Goal: Transaction & Acquisition: Purchase product/service

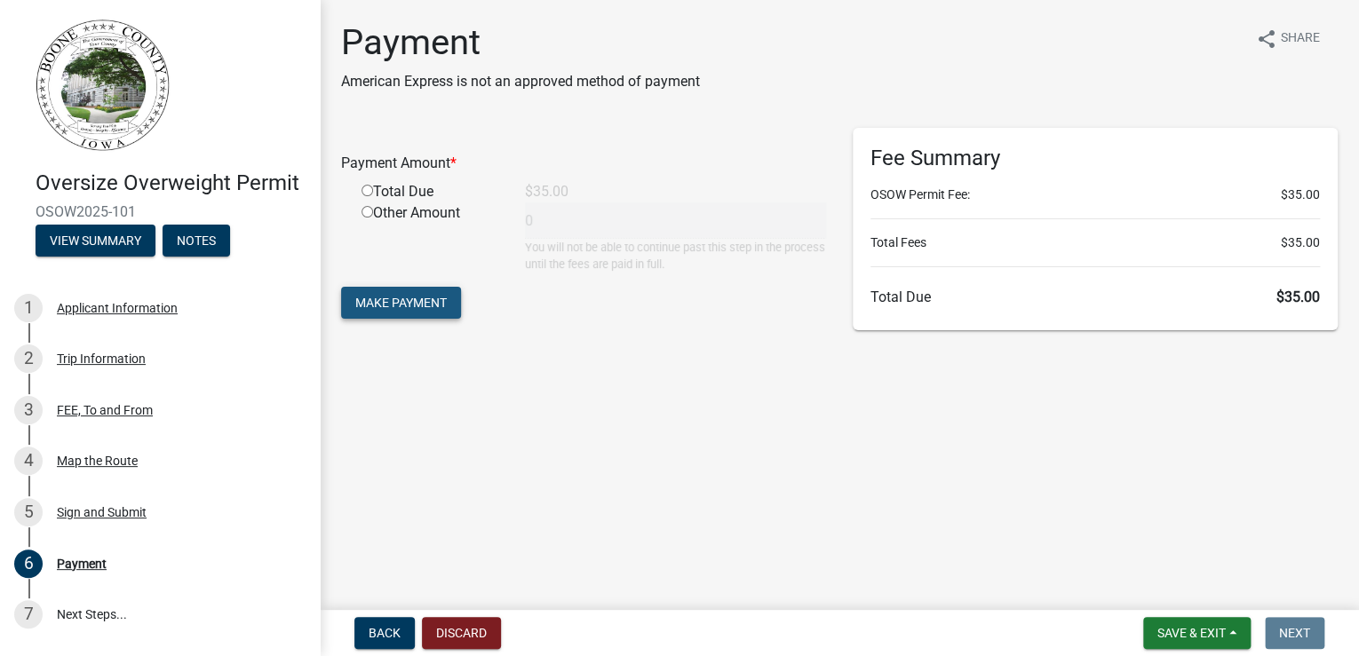
click at [456, 319] on button "Make Payment" at bounding box center [401, 303] width 120 height 32
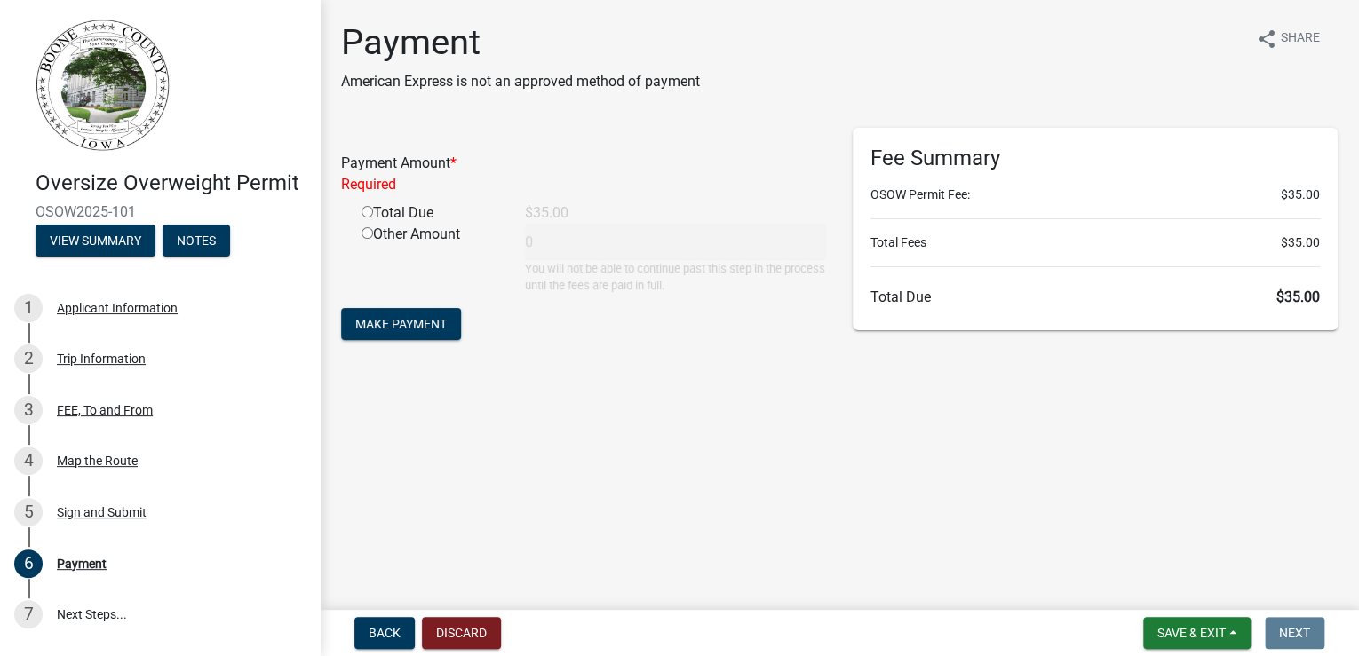
click at [373, 218] on input "radio" at bounding box center [368, 212] width 12 height 12
radio input "true"
type input "35"
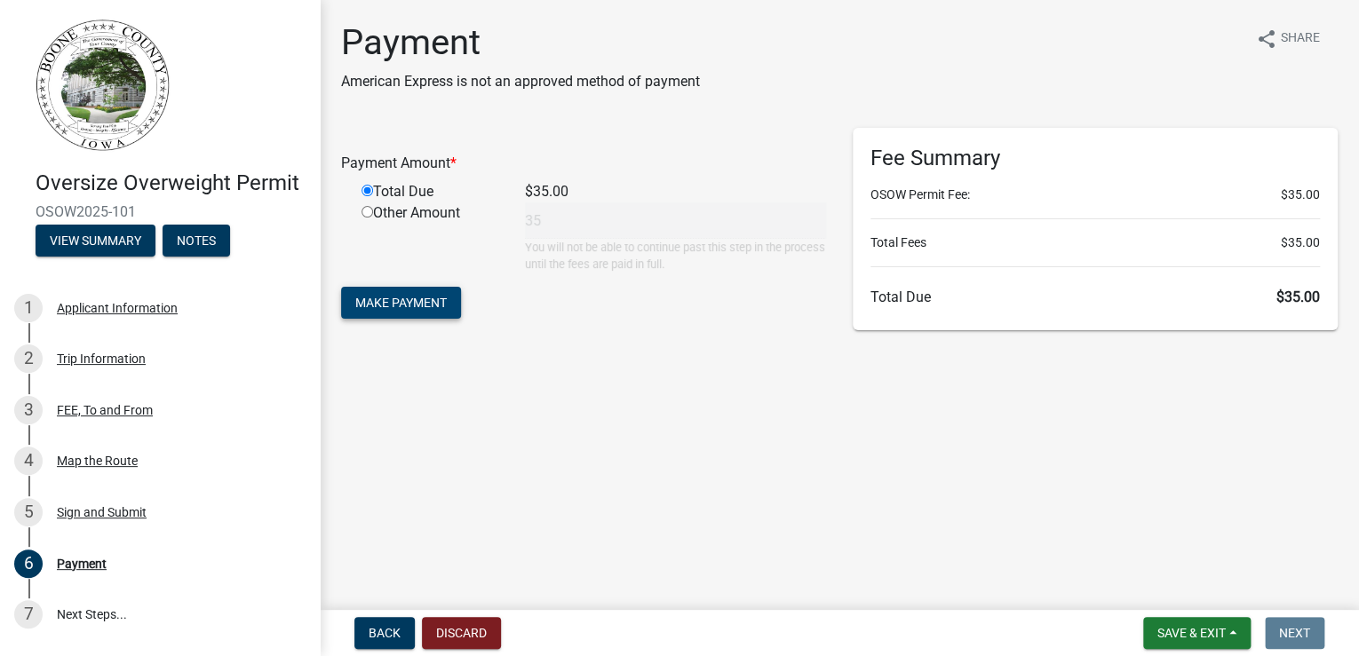
click at [437, 310] on span "Make Payment" at bounding box center [400, 303] width 91 height 14
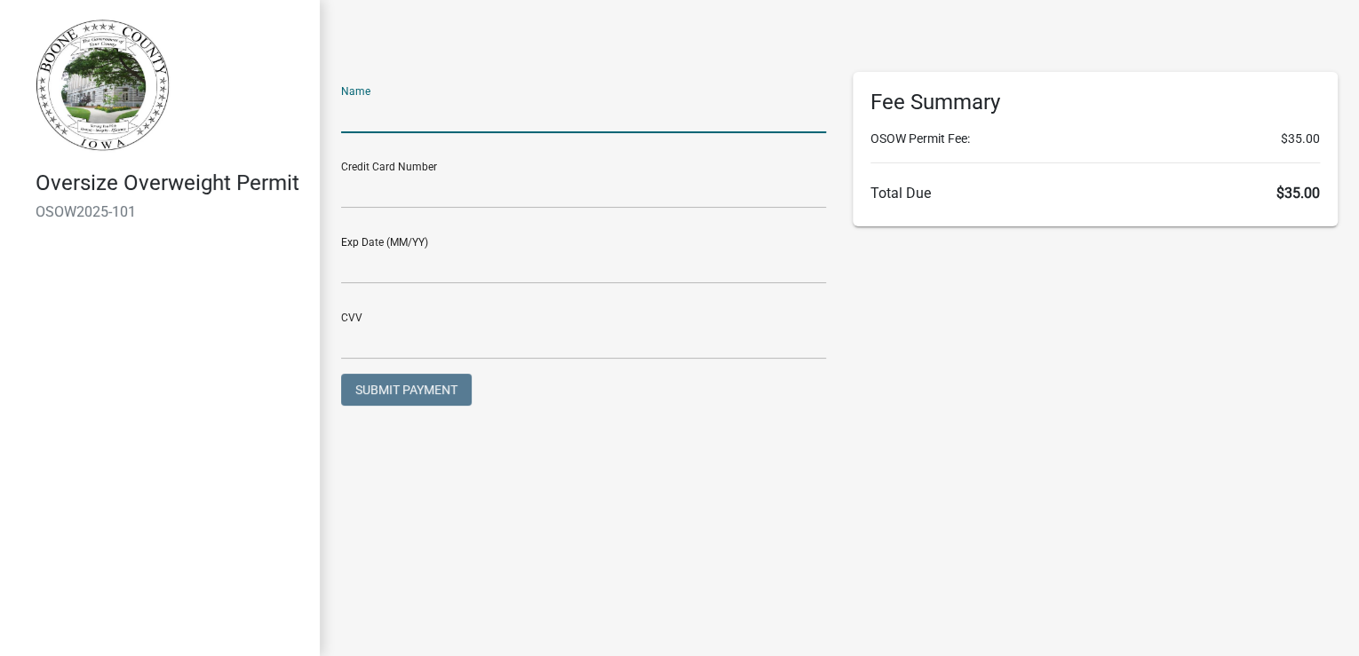
click at [448, 128] on input "text" at bounding box center [583, 115] width 485 height 36
type input "[PERSON_NAME]"
type input "01/27"
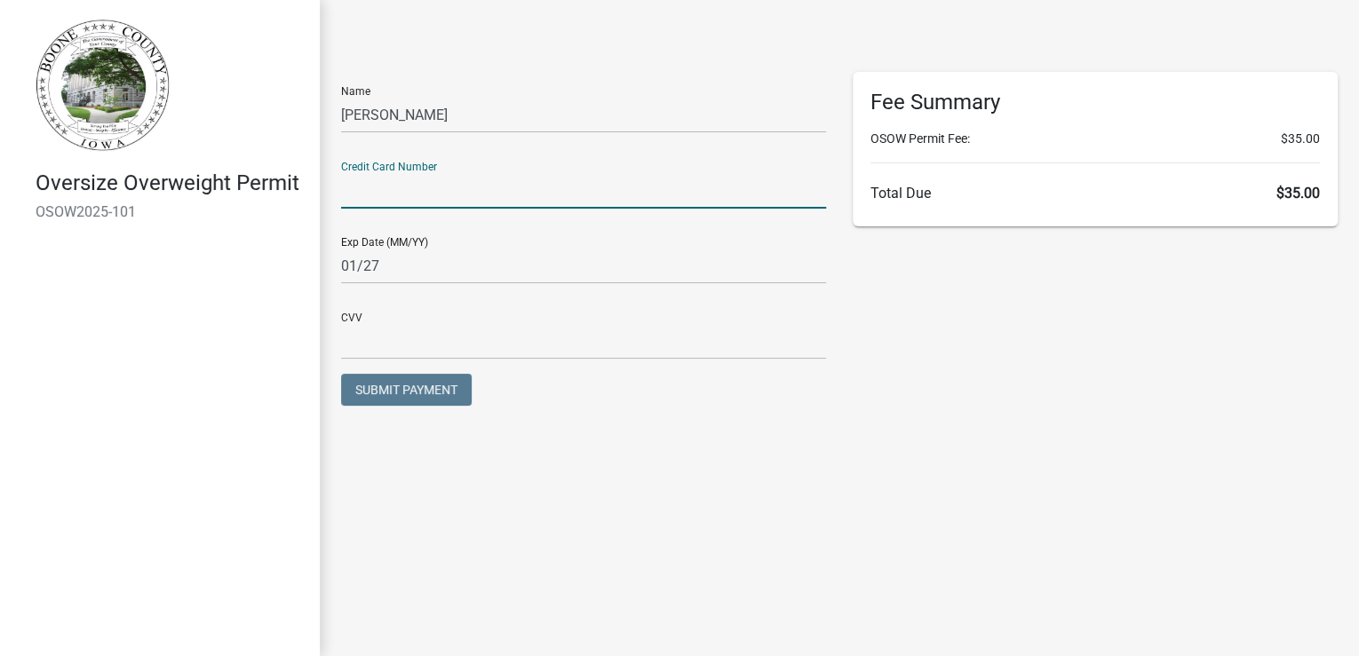
click at [451, 209] on input "text" at bounding box center [583, 190] width 485 height 36
type input "[CREDIT_CARD_NUMBER]"
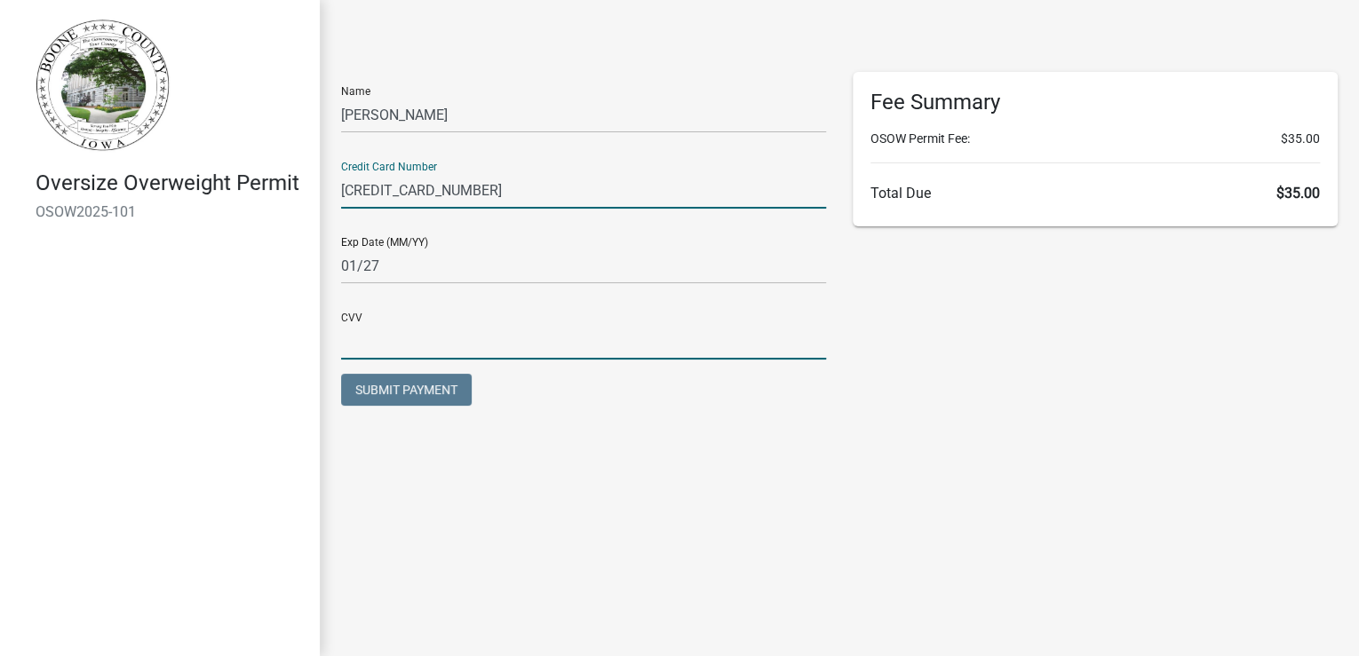
type input "602"
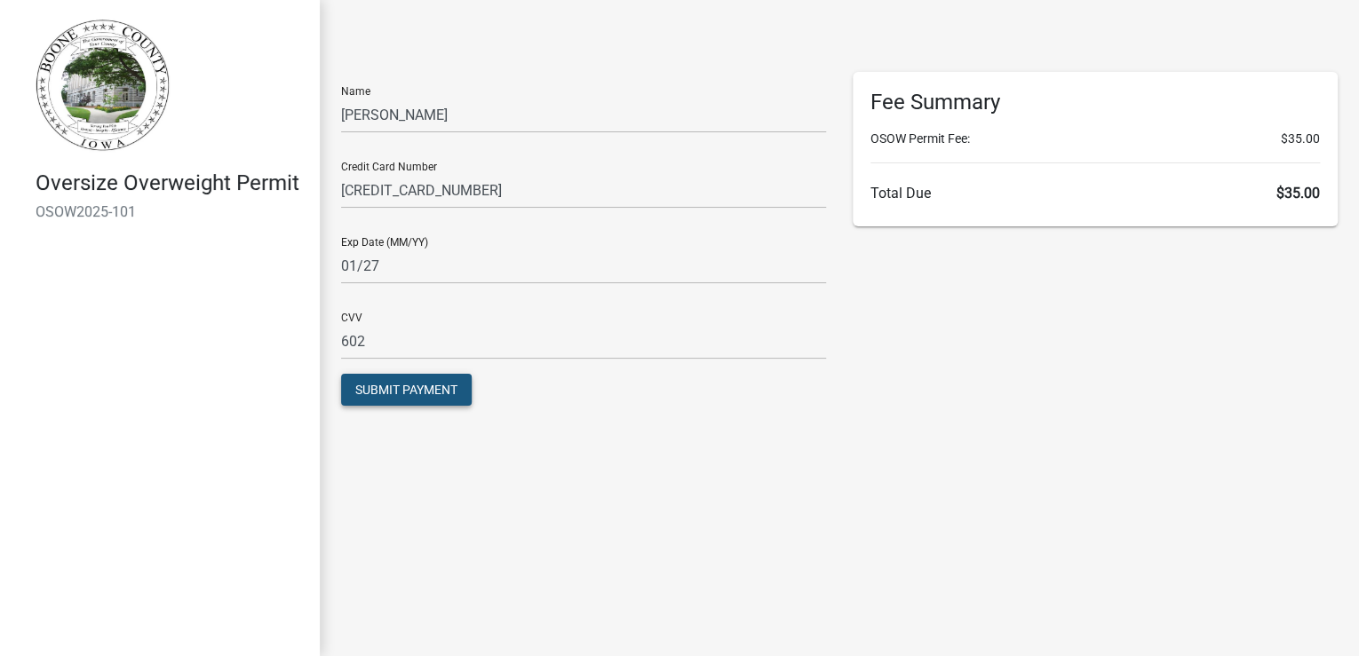
click at [457, 397] on span "Submit Payment" at bounding box center [406, 390] width 102 height 14
